Goal: Information Seeking & Learning: Learn about a topic

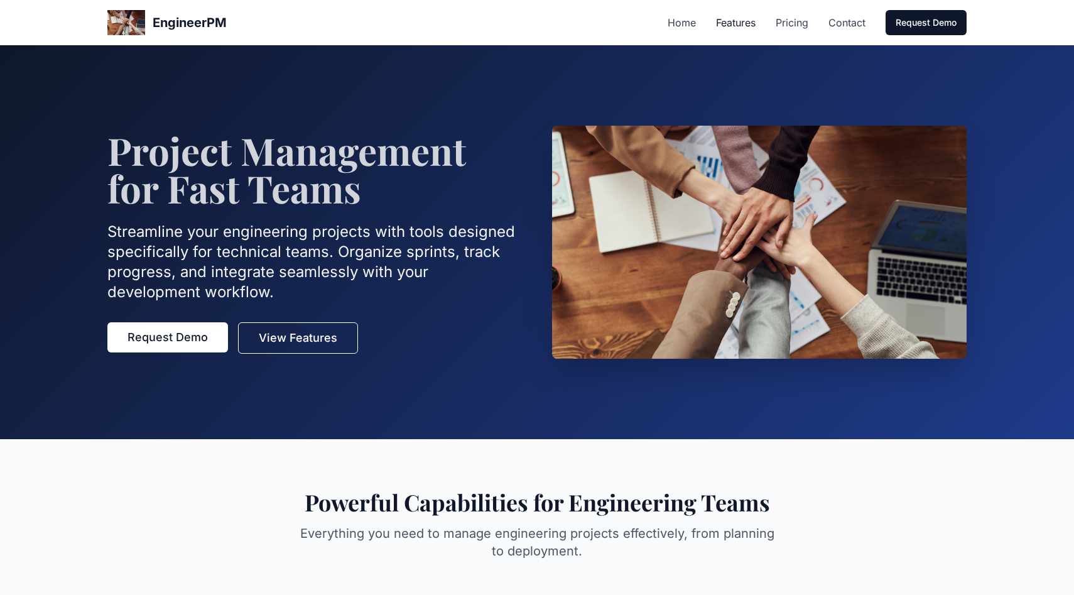
click at [745, 21] on link "Features" at bounding box center [736, 22] width 40 height 15
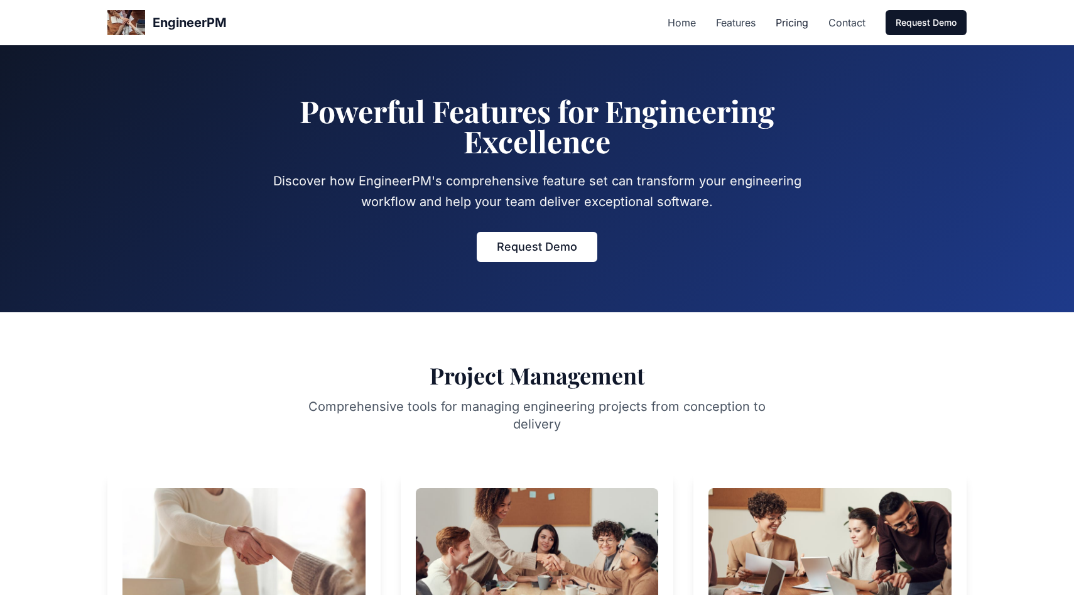
click at [786, 23] on link "Pricing" at bounding box center [792, 22] width 33 height 15
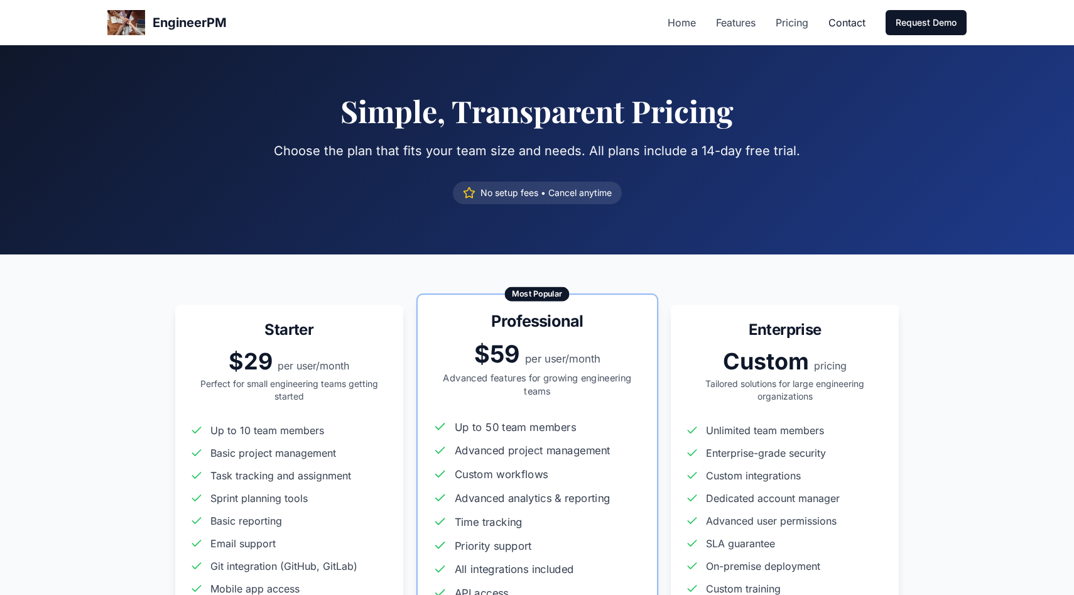
click at [842, 19] on link "Contact" at bounding box center [846, 22] width 37 height 15
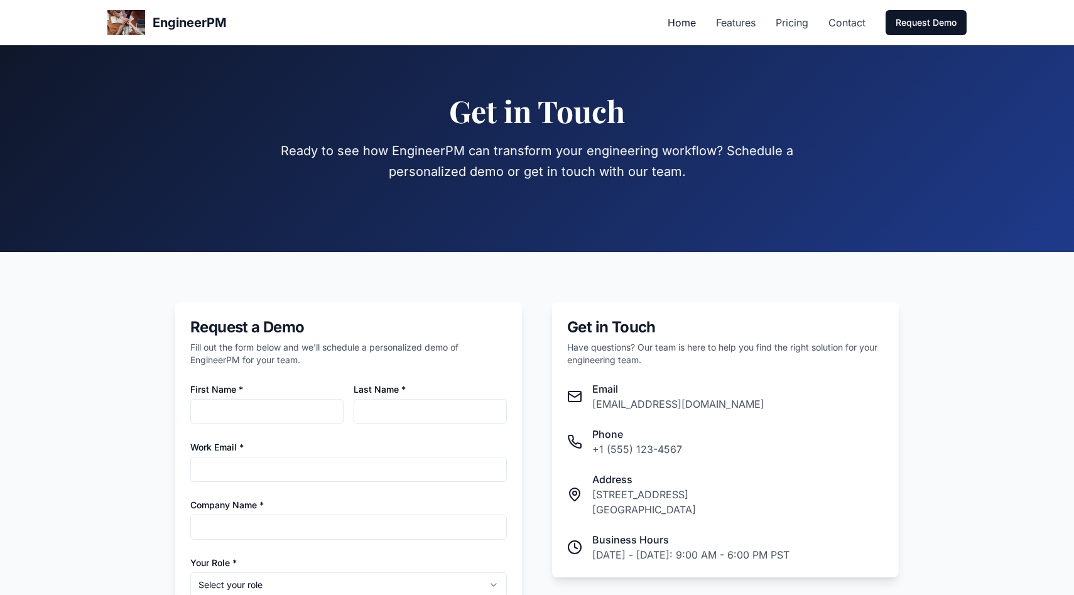
click at [690, 19] on link "Home" at bounding box center [682, 22] width 28 height 15
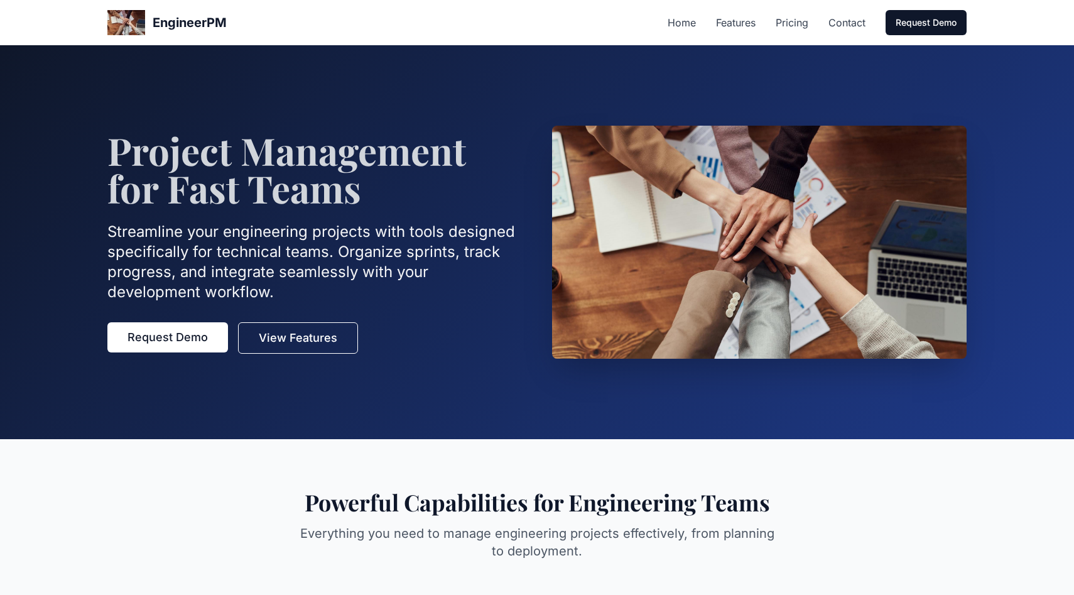
click at [894, 99] on section "Project Management for Fast Teams Streamline your engineering projects with too…" at bounding box center [537, 242] width 1074 height 394
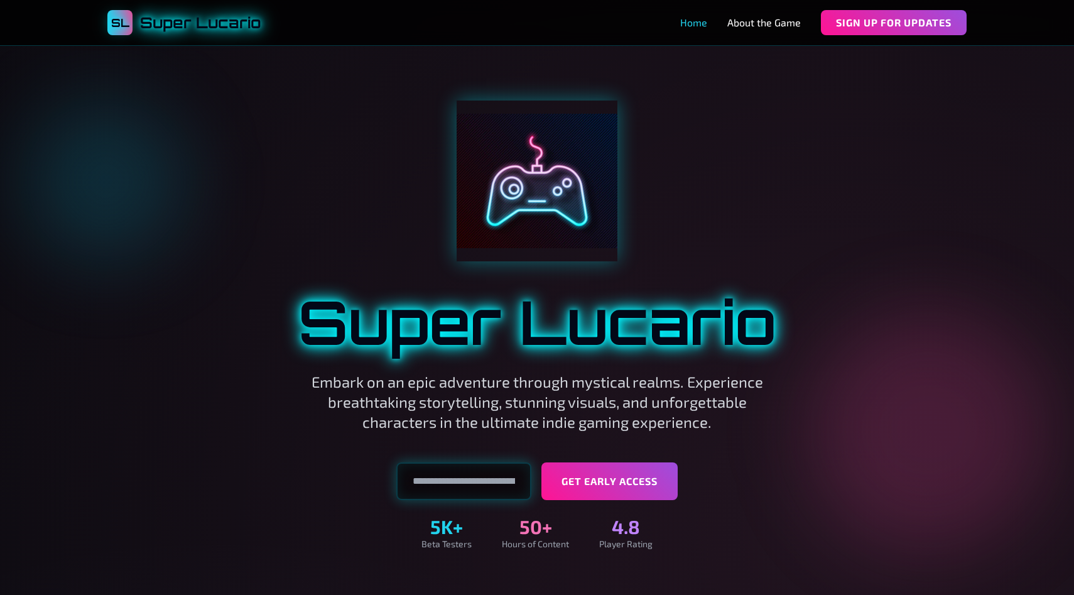
click at [696, 21] on link "Home" at bounding box center [693, 22] width 27 height 15
click at [742, 21] on link "About the Game" at bounding box center [763, 22] width 73 height 15
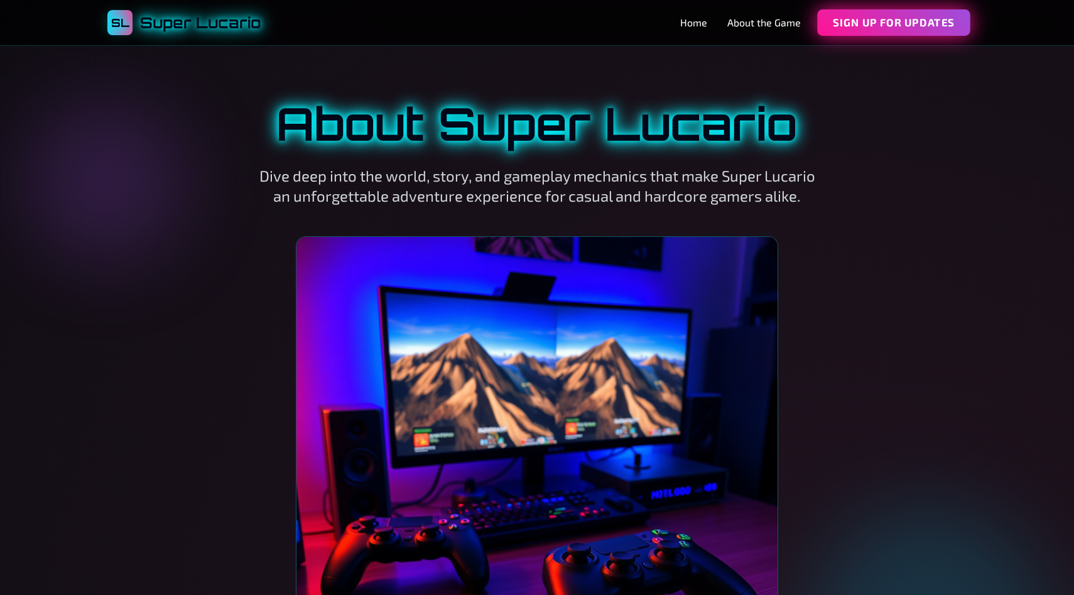
click at [842, 31] on button "Sign Up for Updates" at bounding box center [893, 22] width 153 height 26
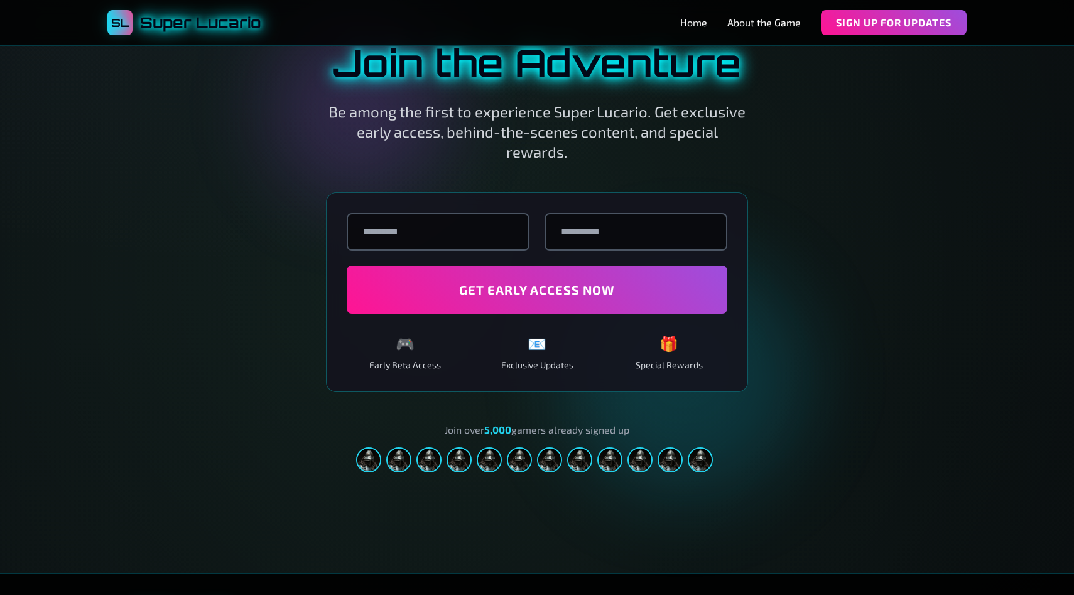
scroll to position [1831, 0]
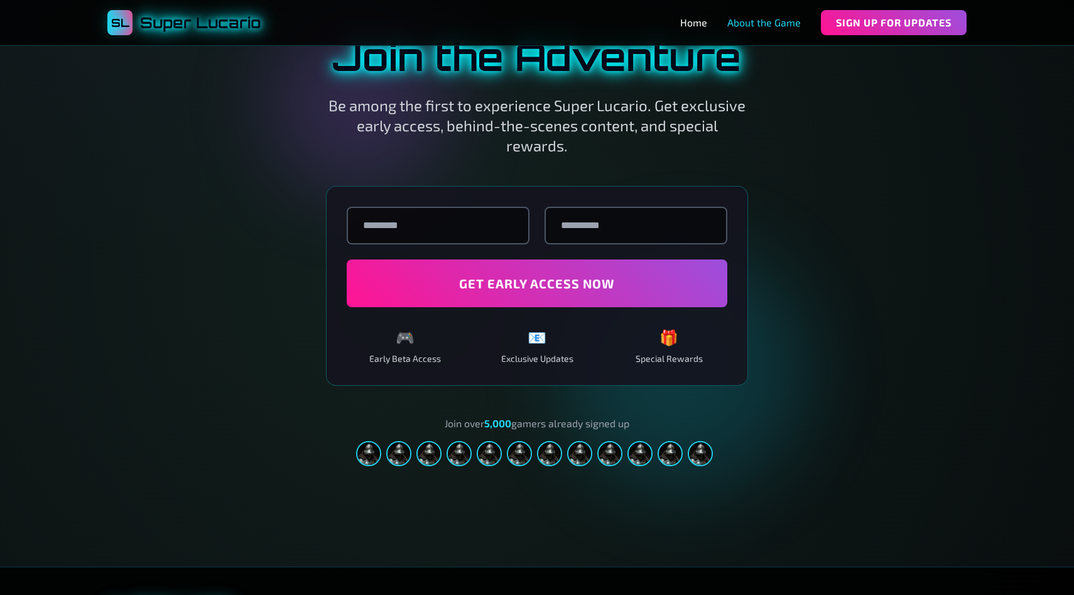
click at [761, 26] on link "About the Game" at bounding box center [763, 22] width 73 height 15
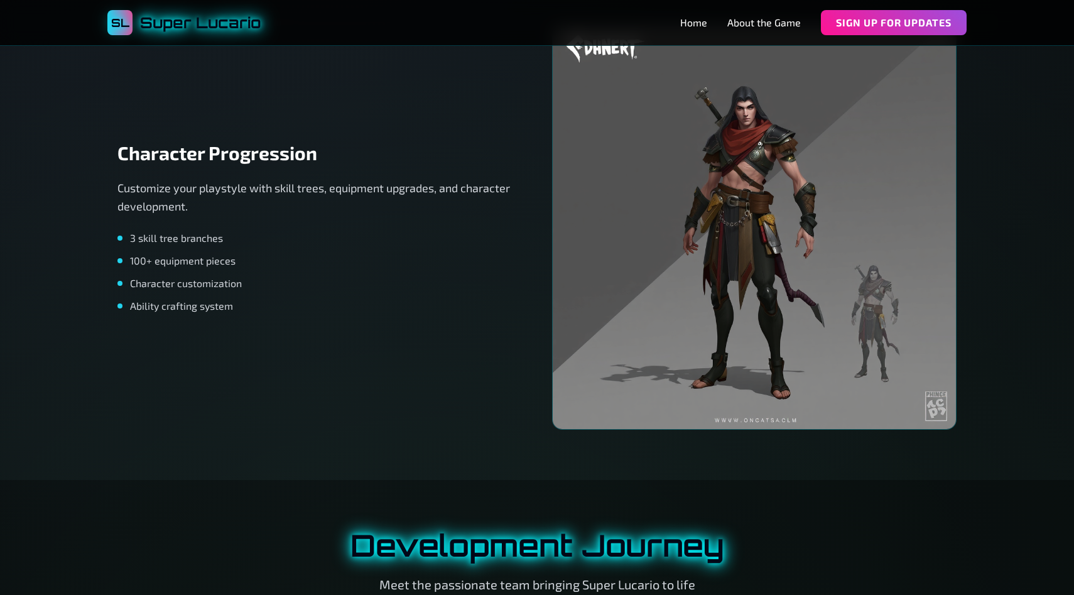
scroll to position [2564, 0]
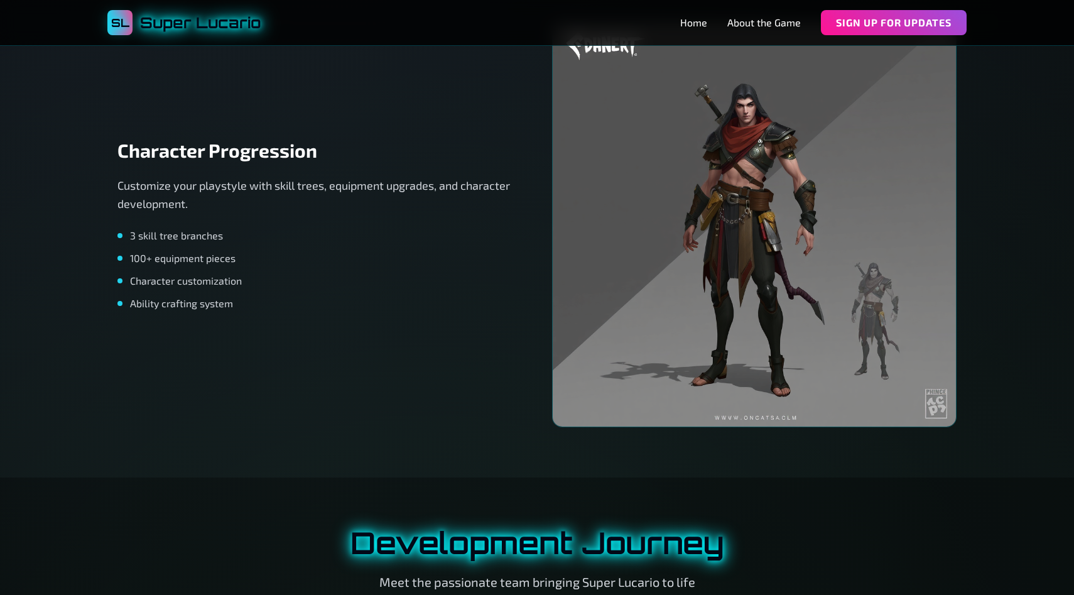
click at [482, 349] on div "Character Progression Customize your playstyle with skill trees, equipment upgr…" at bounding box center [536, 225] width 839 height 404
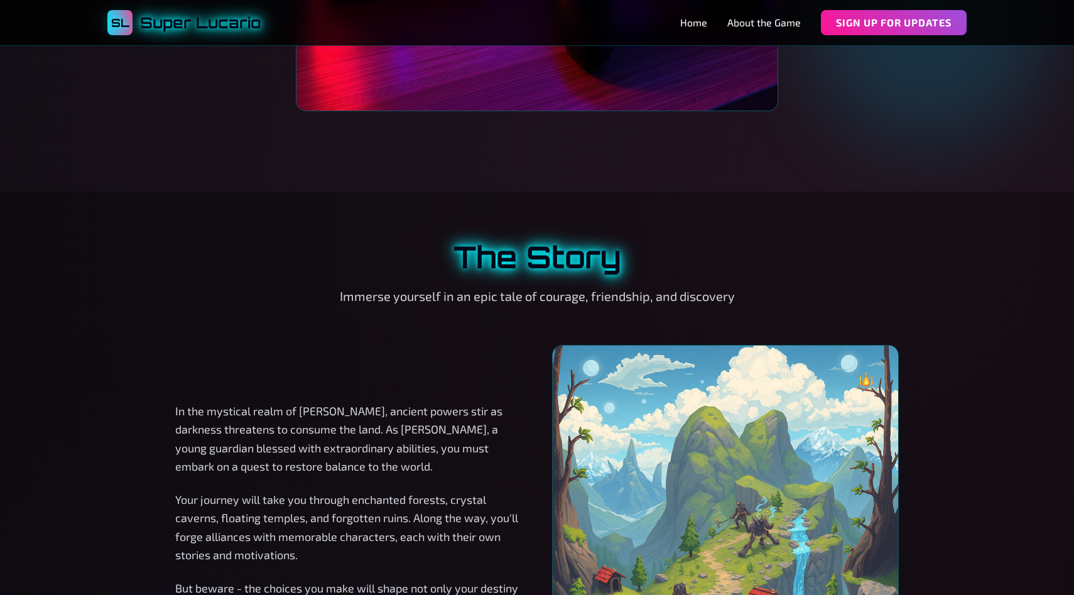
scroll to position [1124, 0]
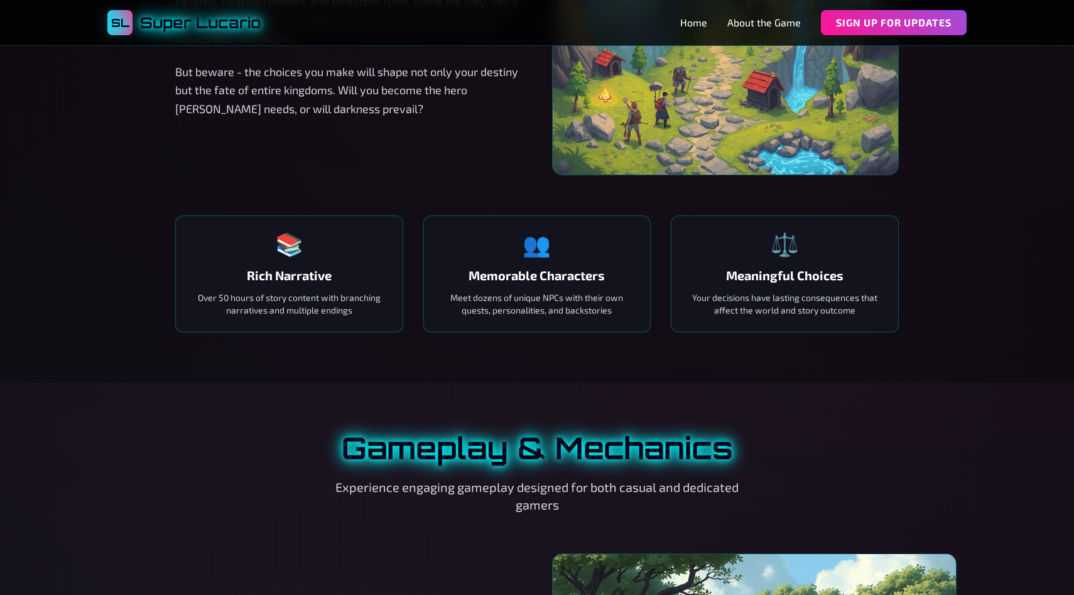
click at [1001, 251] on section "The Story Immerse yourself in an epic tale of courage, friendship, and discover…" at bounding box center [537, 28] width 1074 height 707
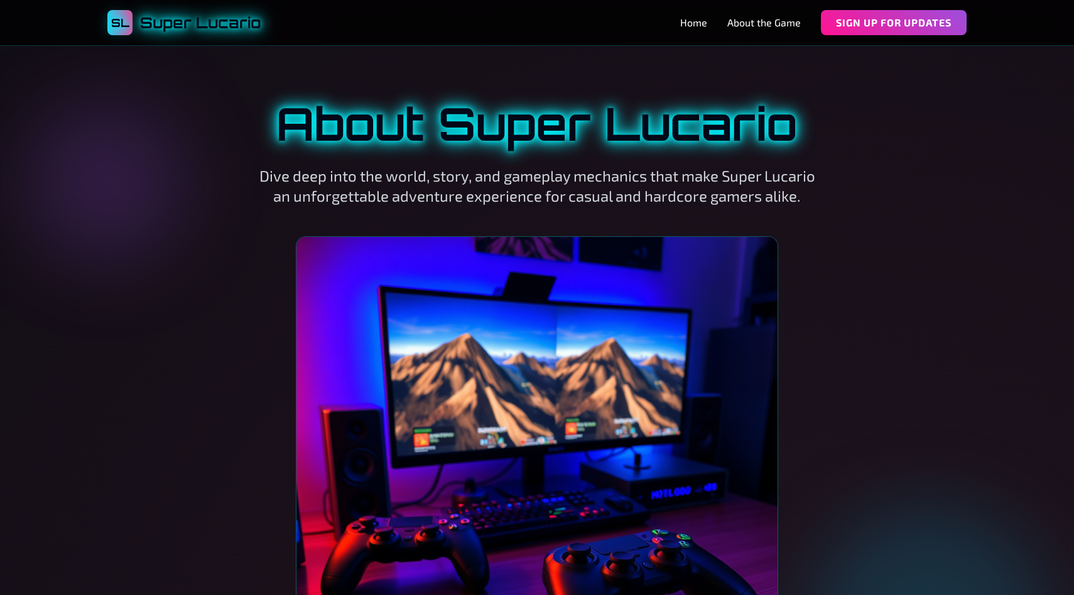
click at [884, 114] on div "About Super Lucario Dive deep into the world, story, and gameplay mechanics tha…" at bounding box center [536, 409] width 879 height 618
